Goal: Book appointment/travel/reservation

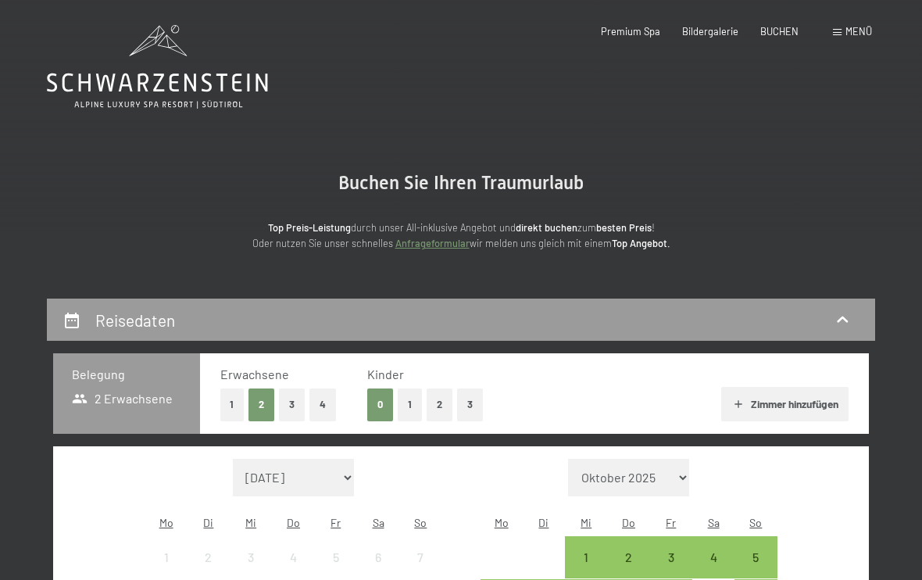
click at [435, 395] on button "2" at bounding box center [440, 404] width 26 height 32
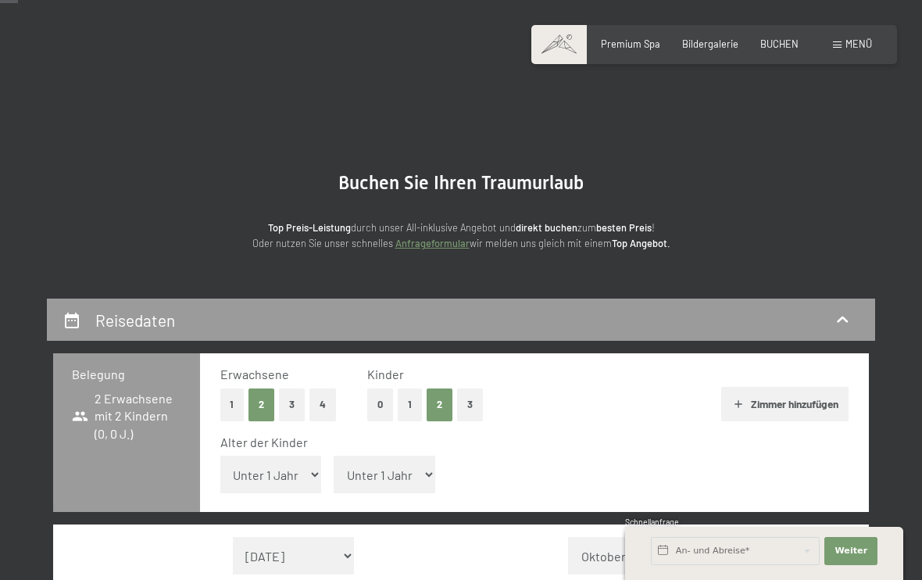
scroll to position [107, 0]
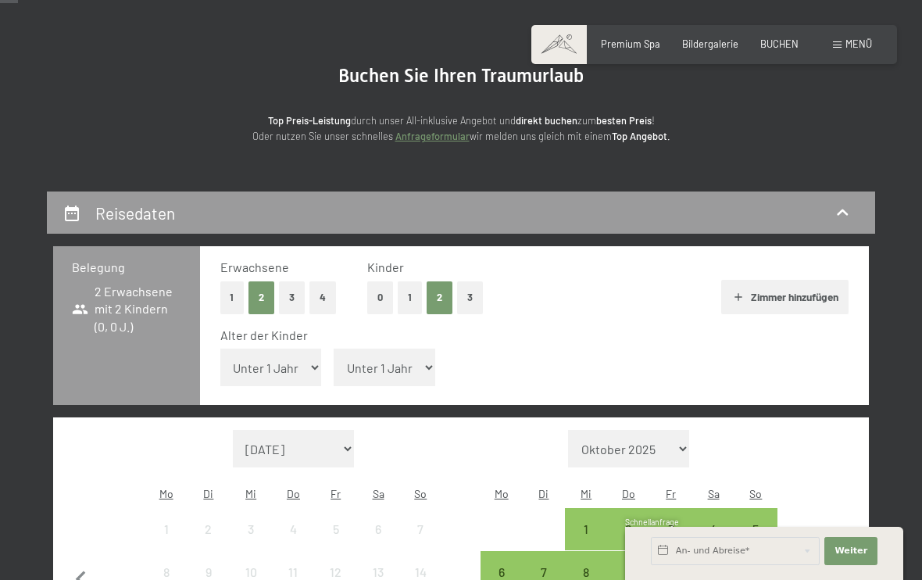
select select "11"
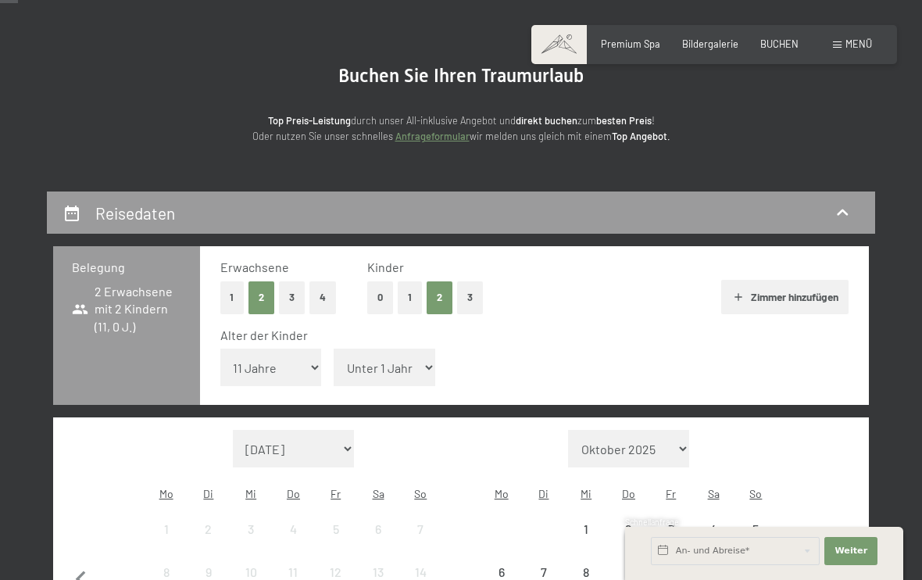
click at [400, 345] on div "Alter der Kinder Unter 1 Jahr 1 Jahr 2 Jahre 3 Jahre 4 Jahre 5 Jahre 6 Jahre 7 …" at bounding box center [534, 360] width 629 height 66
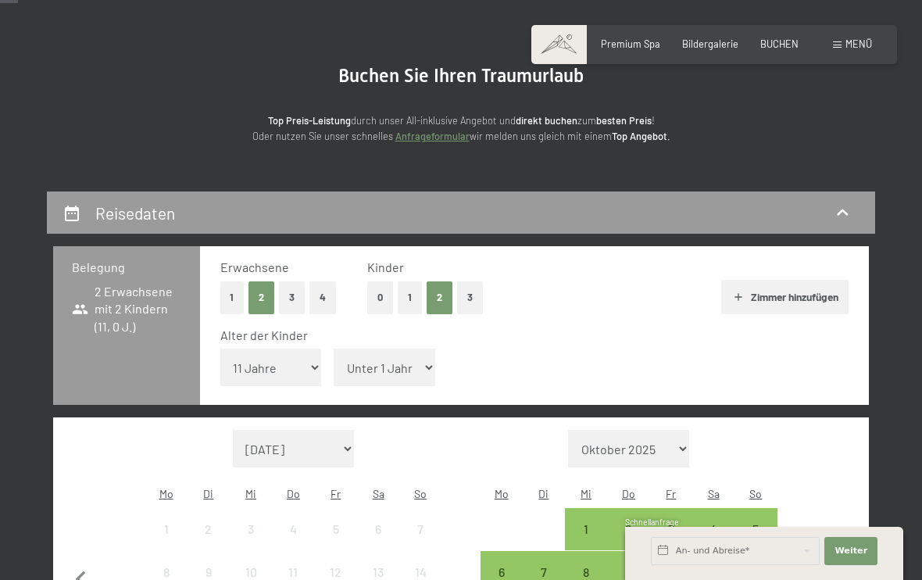
select select "6"
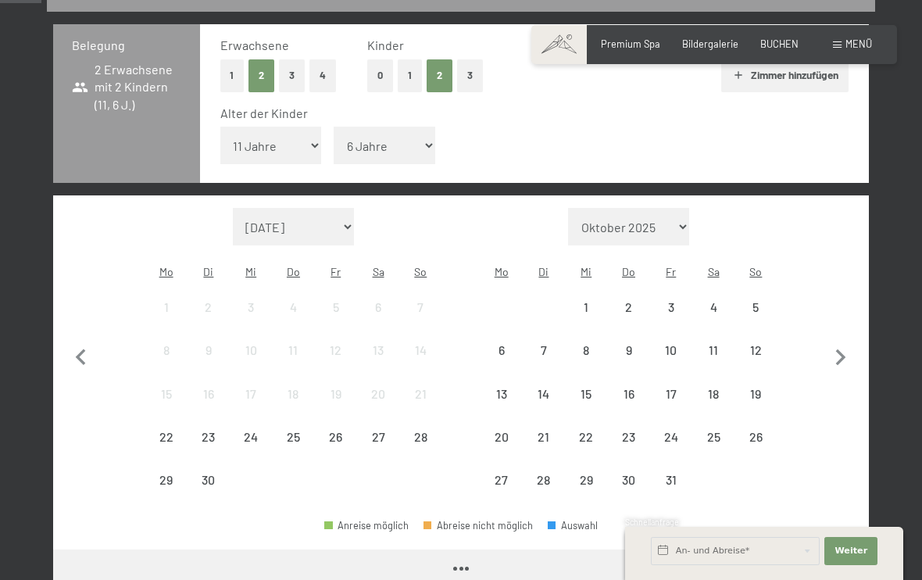
scroll to position [407, 0]
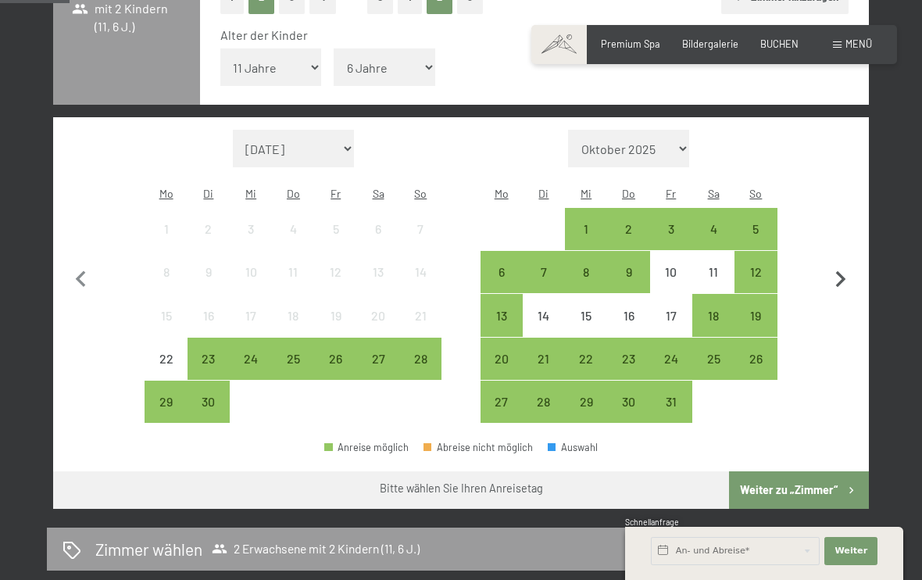
click at [841, 271] on icon "button" at bounding box center [841, 279] width 10 height 16
select select "[DATE]"
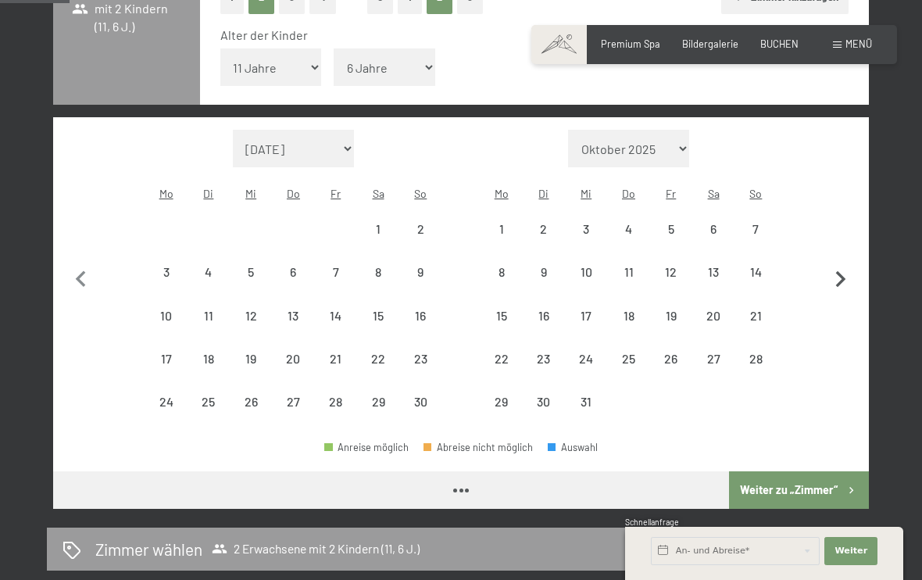
click at [841, 271] on icon "button" at bounding box center [841, 279] width 10 height 16
select select "[DATE]"
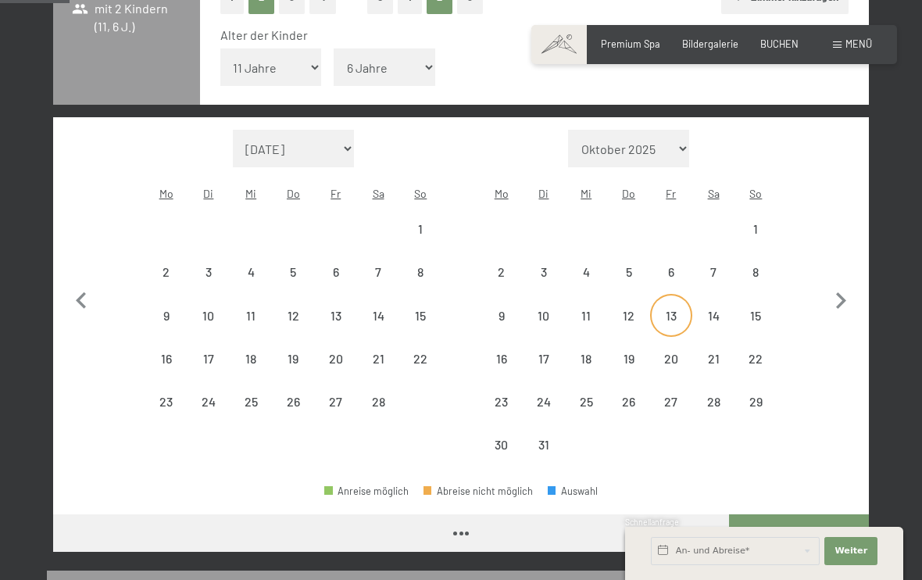
select select "[DATE]"
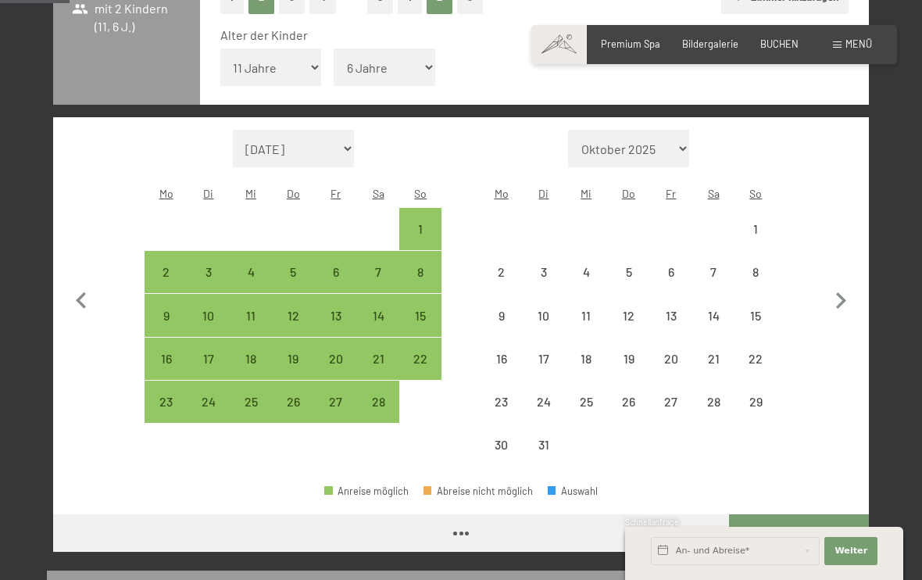
select select "[DATE]"
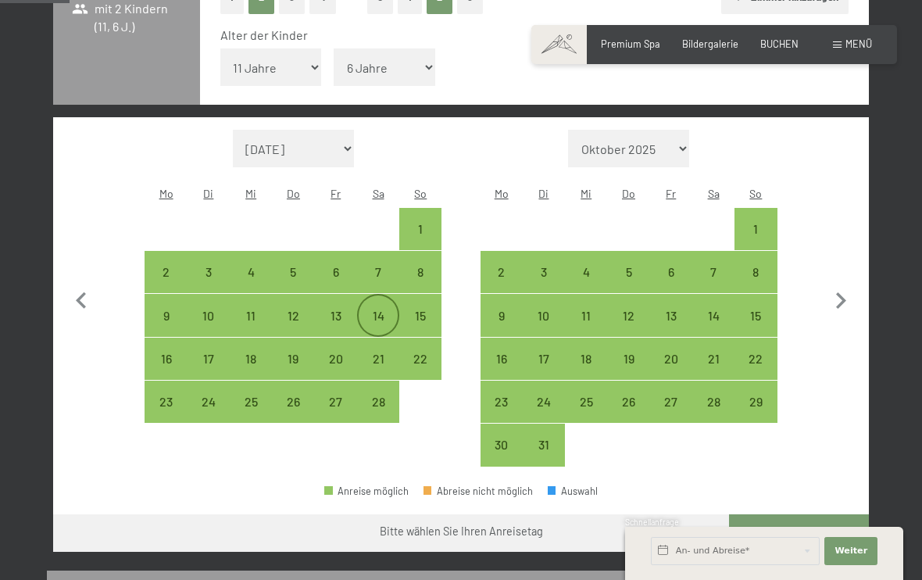
click at [374, 310] on div "14" at bounding box center [378, 329] width 39 height 39
select select "[DATE]"
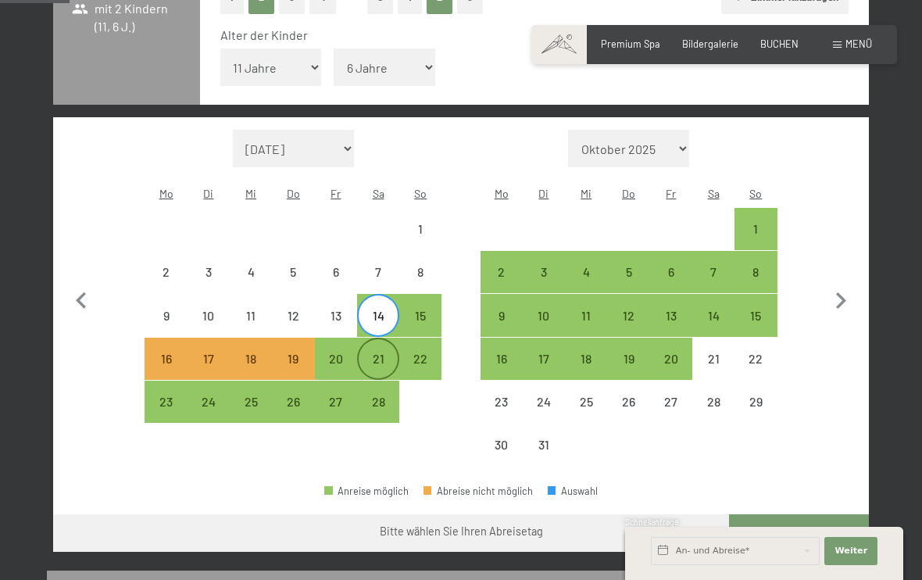
click at [374, 353] on div "21" at bounding box center [378, 372] width 39 height 39
select select "[DATE]"
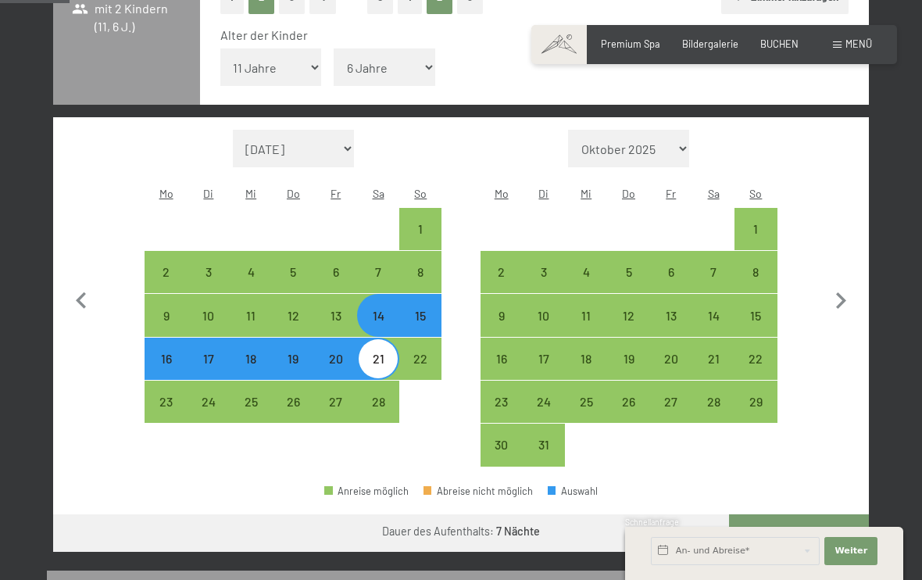
click at [753, 514] on button "Weiter zu „Zimmer“" at bounding box center [799, 533] width 140 height 38
select select "[DATE]"
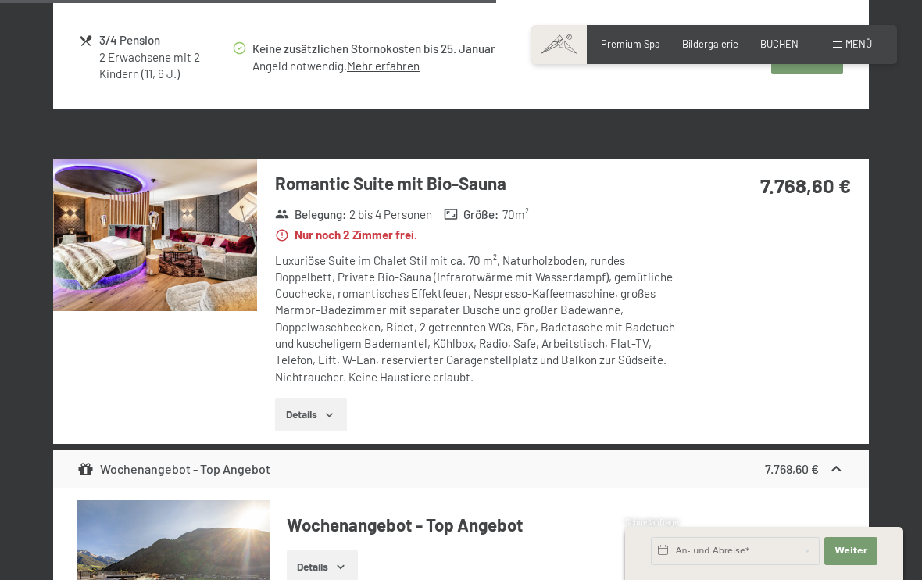
scroll to position [1645, 0]
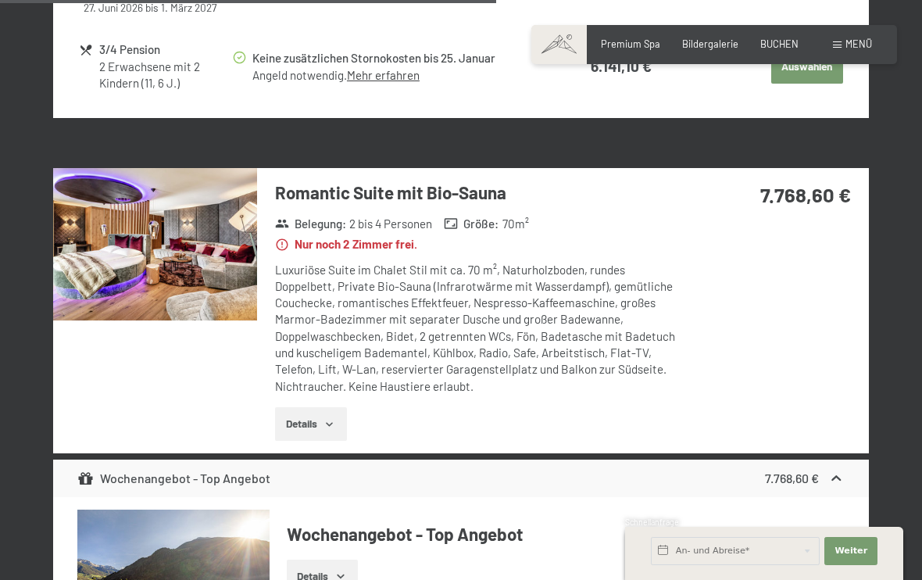
click at [331, 418] on icon "button" at bounding box center [330, 424] width 13 height 13
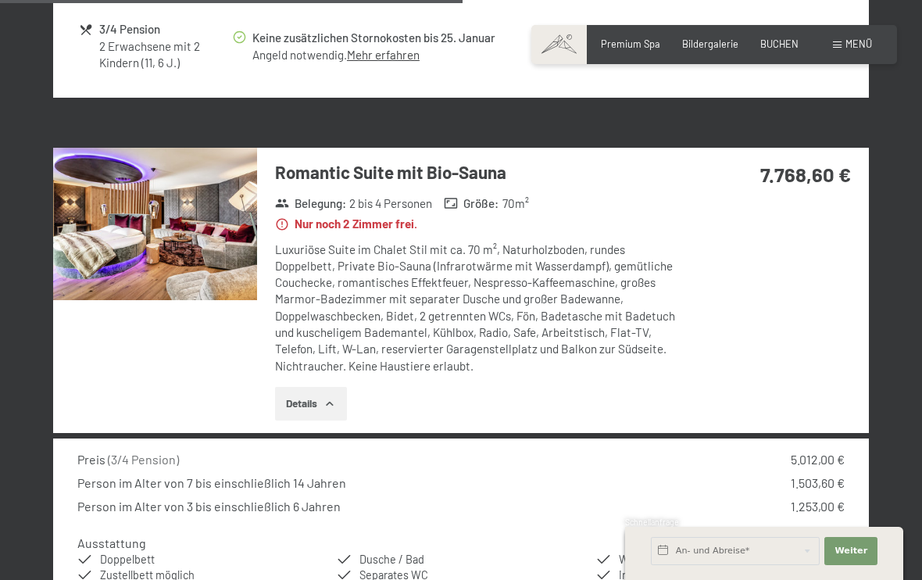
scroll to position [1663, 0]
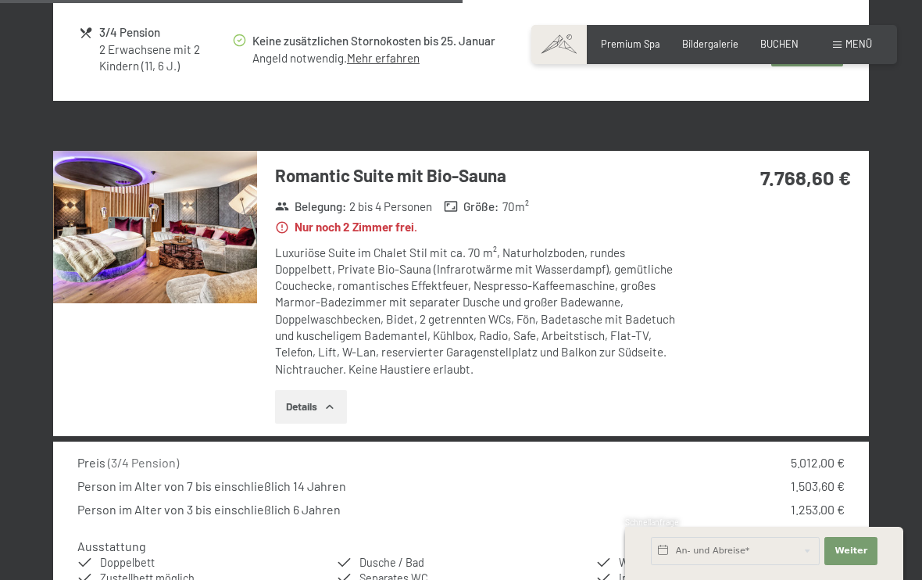
click at [223, 272] on img at bounding box center [155, 227] width 204 height 153
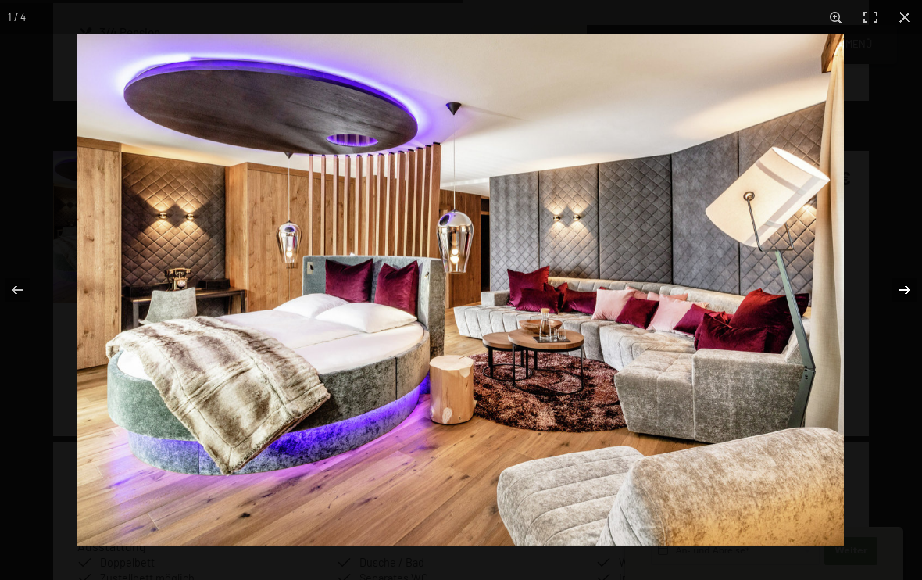
click at [909, 289] on button "button" at bounding box center [895, 290] width 55 height 78
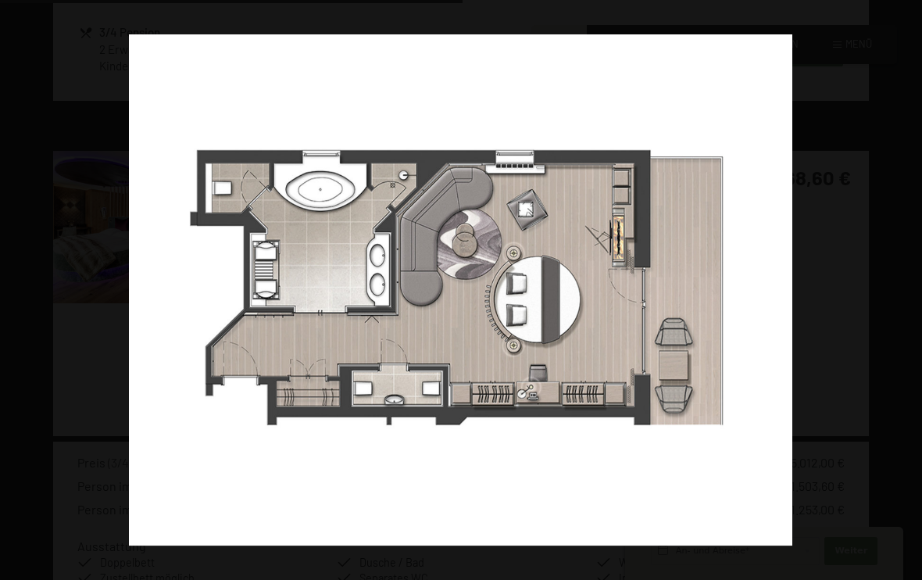
click at [909, 289] on button "button" at bounding box center [895, 290] width 55 height 78
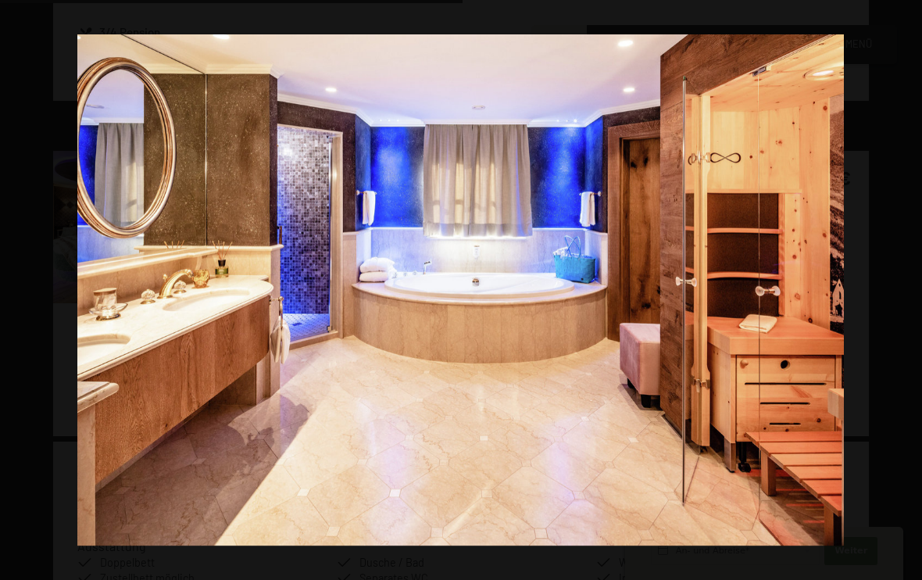
click at [909, 289] on button "button" at bounding box center [895, 290] width 55 height 78
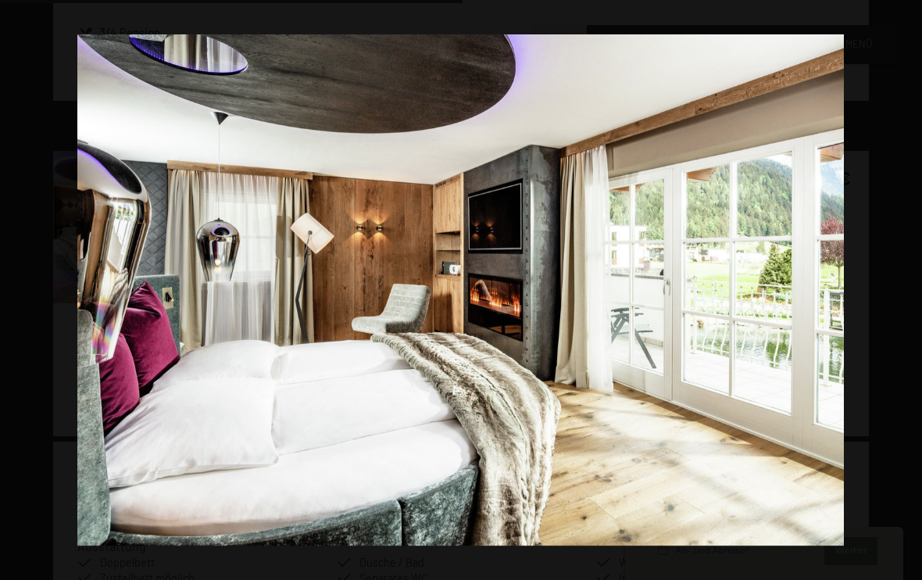
click at [909, 289] on button "button" at bounding box center [895, 290] width 55 height 78
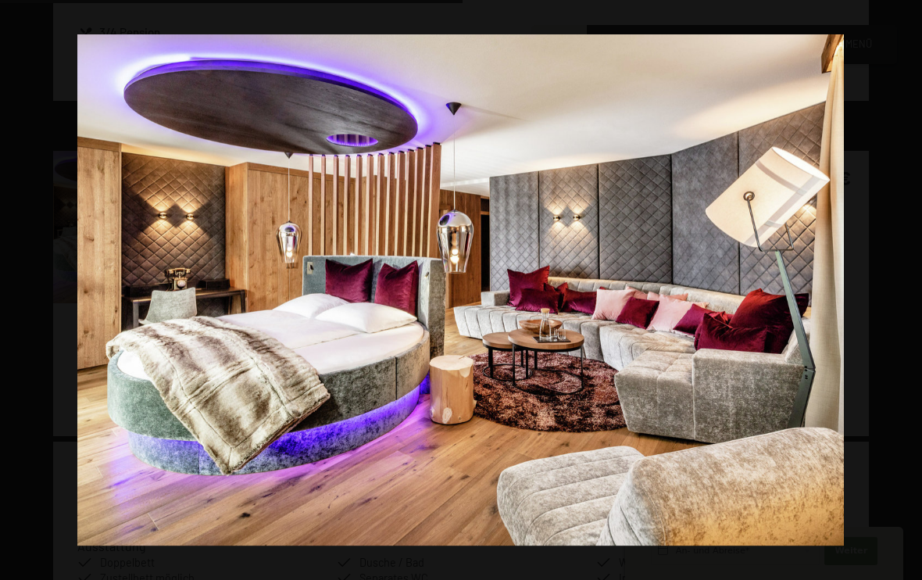
click at [909, 289] on button "button" at bounding box center [895, 290] width 55 height 78
